Goal: Task Accomplishment & Management: Use online tool/utility

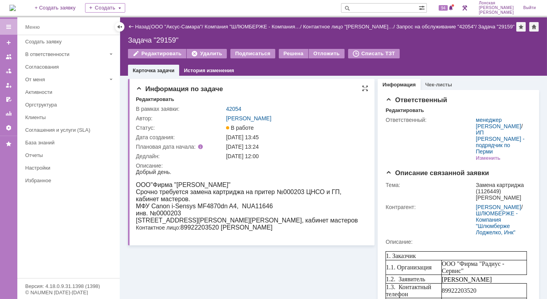
click at [333, 156] on div "[DATE] 12:00" at bounding box center [295, 156] width 138 height 6
click at [402, 110] on div "Редактировать" at bounding box center [405, 110] width 38 height 6
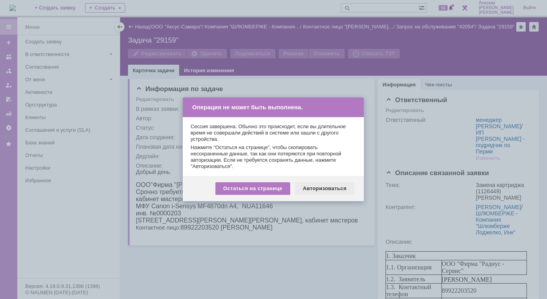
click at [322, 188] on div "Авторизоваться" at bounding box center [324, 188] width 59 height 13
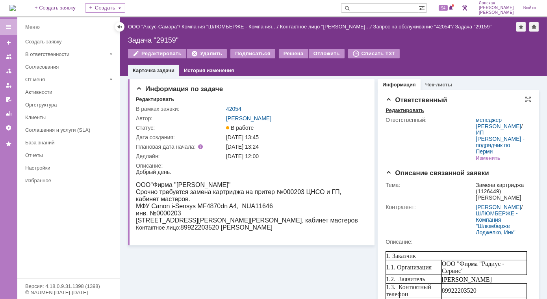
click at [416, 109] on div "Редактировать" at bounding box center [405, 110] width 38 height 6
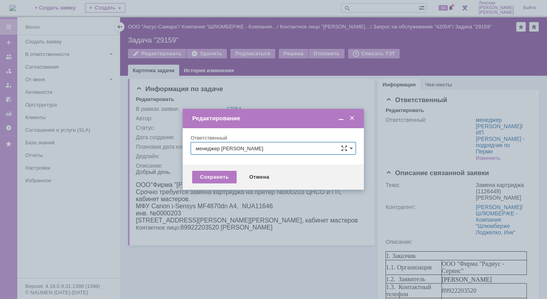
click at [351, 120] on span at bounding box center [352, 118] width 8 height 7
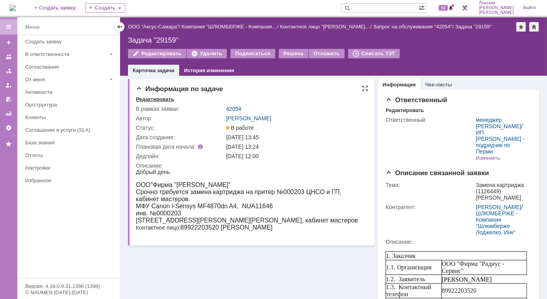
click at [164, 100] on div "Редактировать" at bounding box center [155, 99] width 38 height 6
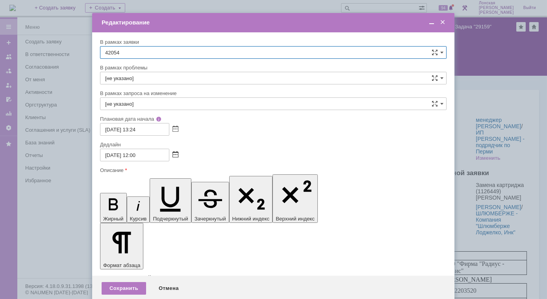
click at [175, 155] on span at bounding box center [176, 155] width 6 height 6
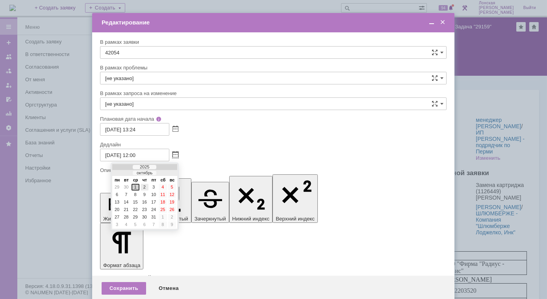
click at [145, 188] on div "2" at bounding box center [145, 187] width 8 height 7
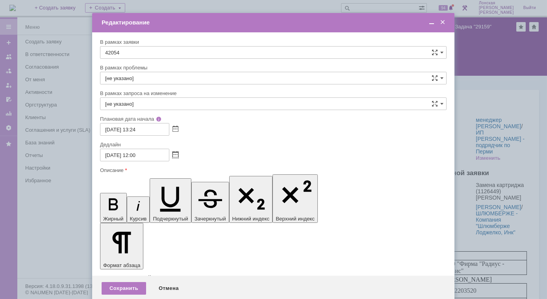
click at [132, 156] on input "02.10.2025 12:00" at bounding box center [134, 154] width 69 height 13
type input "02.10.2025 11:00"
click at [128, 282] on div "Сохранить" at bounding box center [124, 288] width 45 height 13
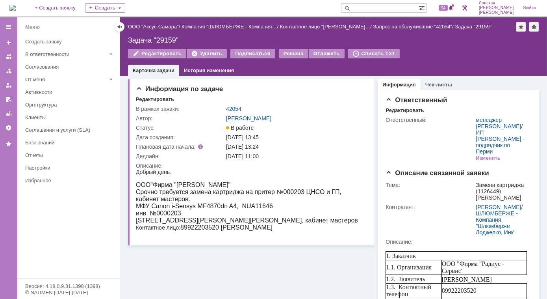
click at [16, 5] on img at bounding box center [12, 8] width 6 height 6
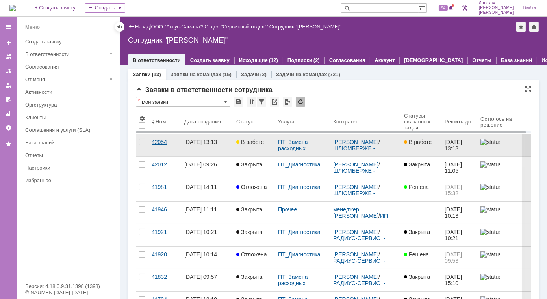
click at [163, 139] on div "42054" at bounding box center [165, 142] width 26 height 6
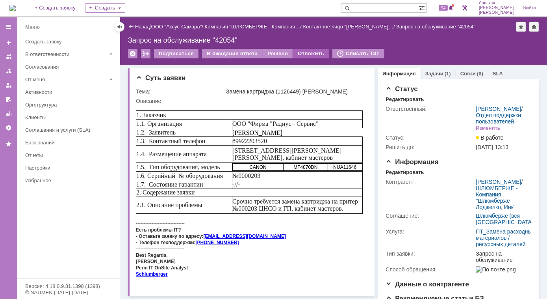
click at [308, 52] on div "Отложить" at bounding box center [311, 53] width 36 height 9
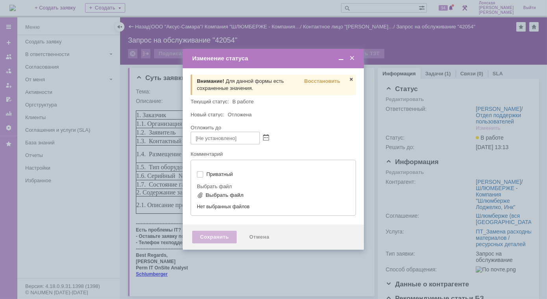
type input "[не указано]"
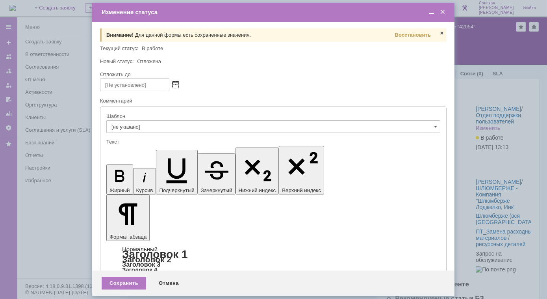
click at [175, 85] on span at bounding box center [176, 85] width 6 height 6
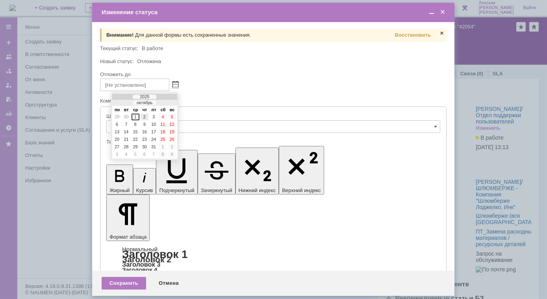
click at [146, 116] on div "2" at bounding box center [145, 116] width 8 height 7
type input "[DATE] 12:10"
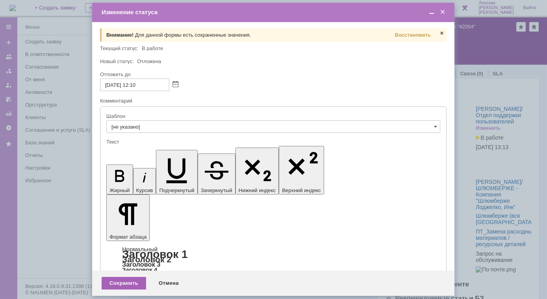
click at [128, 282] on div "Сохранить" at bounding box center [124, 282] width 45 height 13
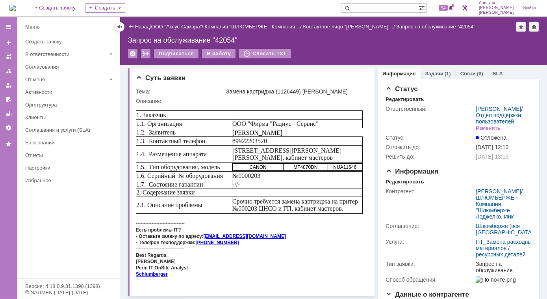
click at [430, 75] on link "Задачи" at bounding box center [434, 73] width 18 height 6
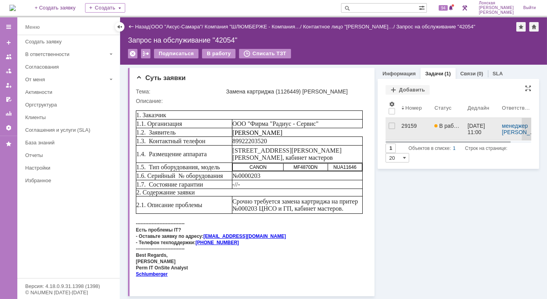
click at [409, 128] on div "29159" at bounding box center [414, 125] width 27 height 6
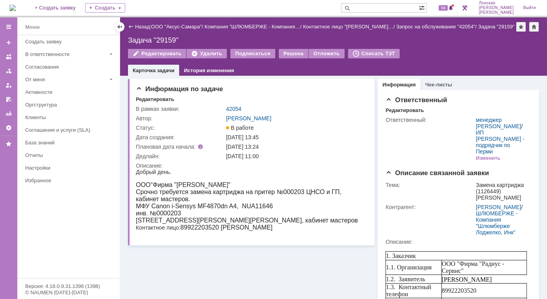
click at [16, 9] on img at bounding box center [12, 8] width 6 height 6
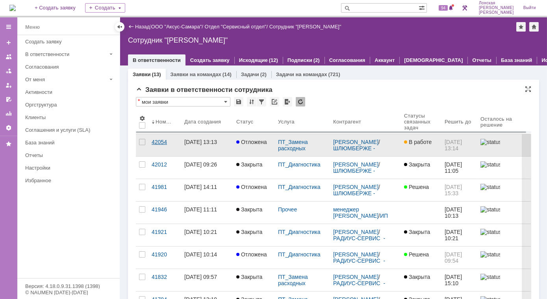
click at [163, 142] on div "42054" at bounding box center [165, 142] width 26 height 6
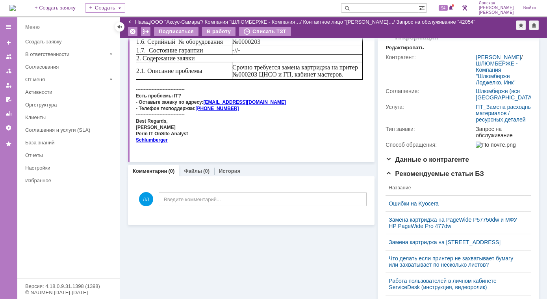
scroll to position [143, 0]
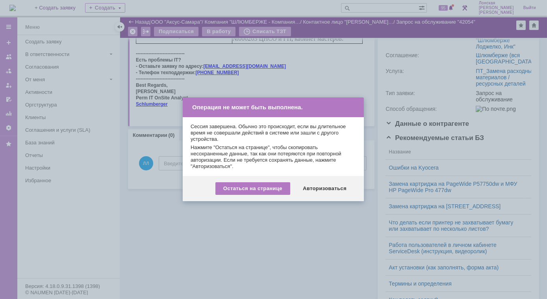
drag, startPoint x: 317, startPoint y: 183, endPoint x: 319, endPoint y: 191, distance: 7.6
click at [317, 184] on div "Авторизоваться" at bounding box center [324, 188] width 59 height 13
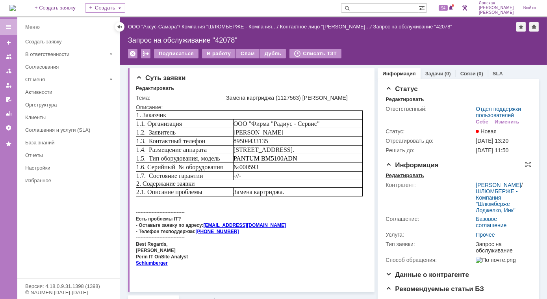
click at [393, 175] on div "Редактировать" at bounding box center [405, 175] width 38 height 6
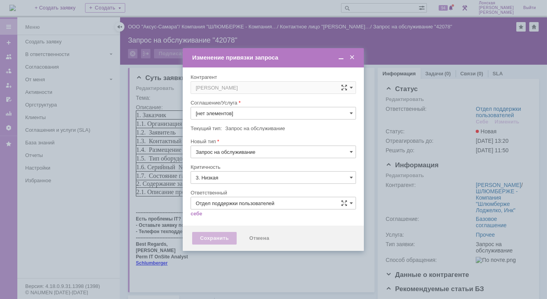
type input "[не указано]"
type input "Прочее"
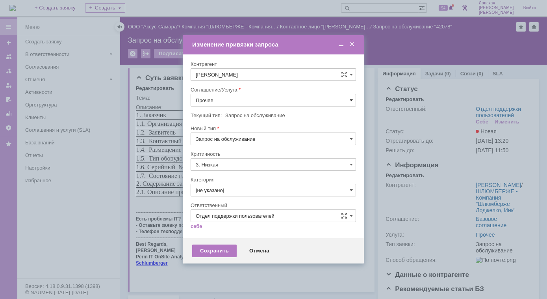
click at [351, 100] on span at bounding box center [351, 100] width 3 height 6
click at [351, 45] on span at bounding box center [352, 44] width 8 height 7
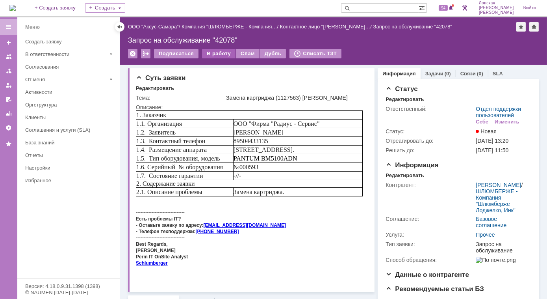
click at [223, 54] on div "В работу" at bounding box center [218, 53] width 33 height 9
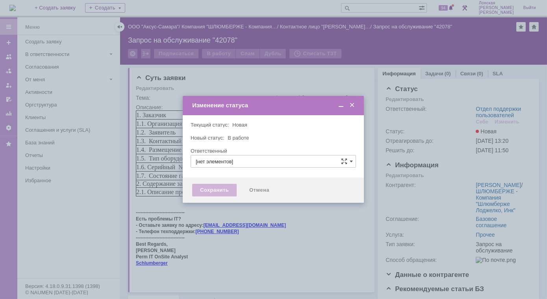
type input "Отдел поддержки пользователей"
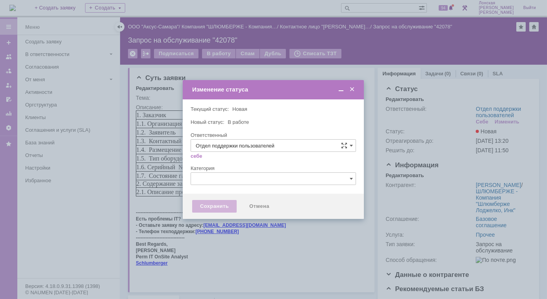
type input "[PERSON_NAME]"
click at [218, 204] on div "Сохранить" at bounding box center [214, 206] width 45 height 13
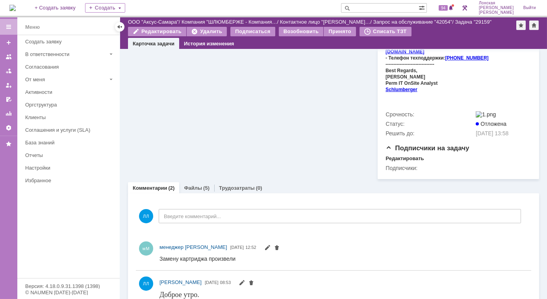
scroll to position [404, 0]
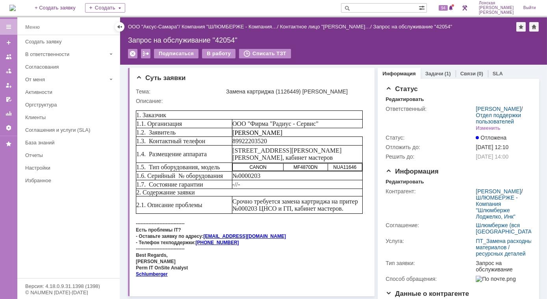
click at [16, 8] on img at bounding box center [12, 8] width 6 height 6
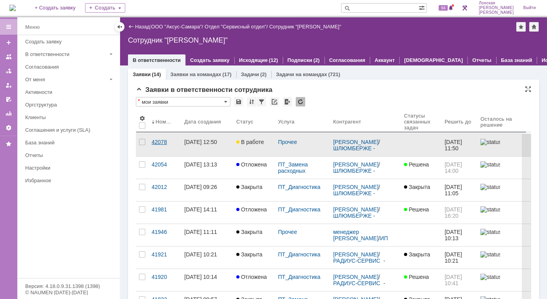
click at [163, 141] on div "42078" at bounding box center [165, 142] width 26 height 6
